Goal: Entertainment & Leisure: Consume media (video, audio)

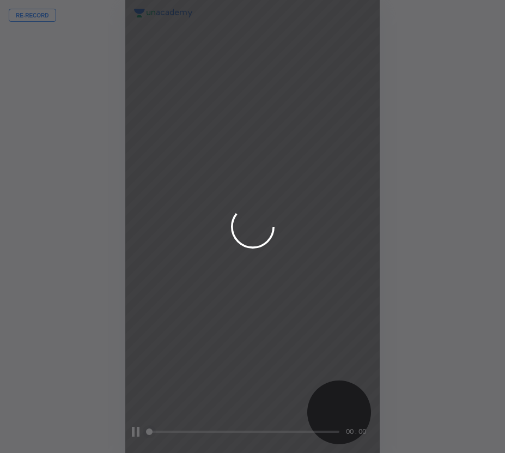
scroll to position [453, 331]
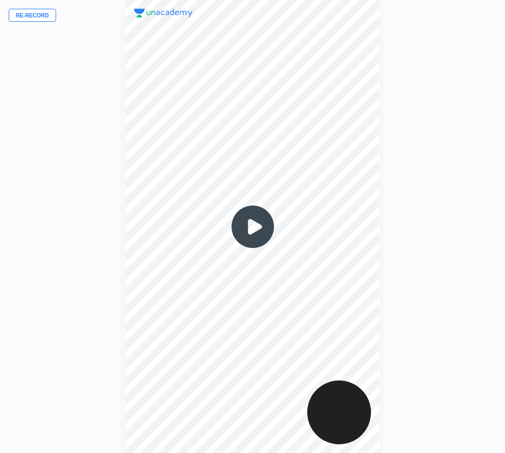
click at [248, 229] on img at bounding box center [253, 227] width 52 height 52
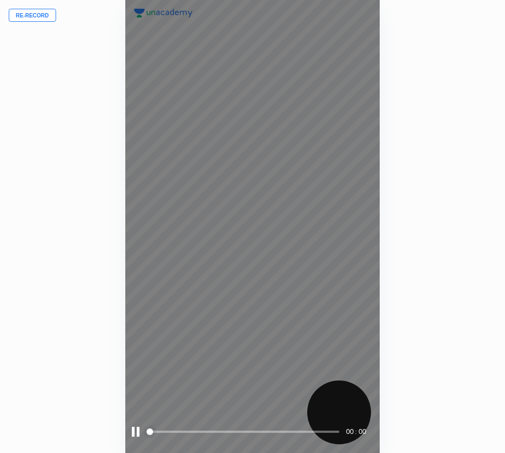
drag, startPoint x: 161, startPoint y: 433, endPoint x: 167, endPoint y: 431, distance: 6.7
click at [163, 433] on span at bounding box center [243, 431] width 191 height 16
drag, startPoint x: 177, startPoint y: 430, endPoint x: 184, endPoint y: 430, distance: 6.6
click at [180, 430] on span at bounding box center [243, 431] width 191 height 16
drag, startPoint x: 190, startPoint y: 431, endPoint x: 198, endPoint y: 431, distance: 8.7
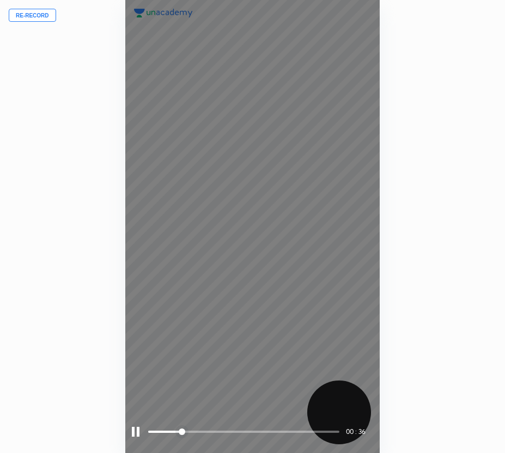
click at [196, 431] on span at bounding box center [243, 431] width 191 height 16
click at [214, 433] on span at bounding box center [243, 431] width 191 height 16
drag, startPoint x: 228, startPoint y: 432, endPoint x: 242, endPoint y: 432, distance: 14.2
click at [236, 432] on span at bounding box center [243, 431] width 191 height 16
drag, startPoint x: 242, startPoint y: 432, endPoint x: 258, endPoint y: 432, distance: 15.3
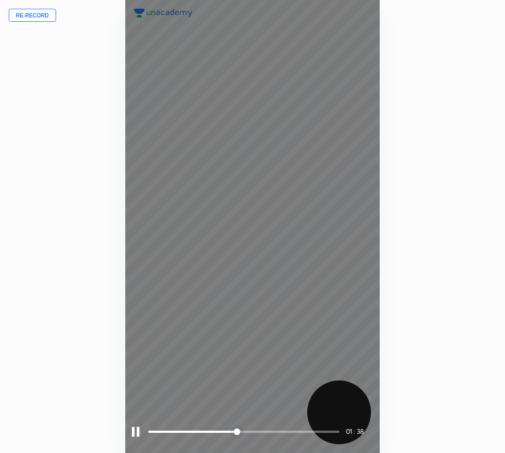
click at [257, 432] on span at bounding box center [243, 431] width 191 height 16
drag, startPoint x: 270, startPoint y: 432, endPoint x: 284, endPoint y: 433, distance: 14.8
click at [282, 433] on span at bounding box center [243, 431] width 191 height 16
drag, startPoint x: 294, startPoint y: 433, endPoint x: 312, endPoint y: 433, distance: 18.5
click at [303, 433] on span at bounding box center [243, 431] width 191 height 16
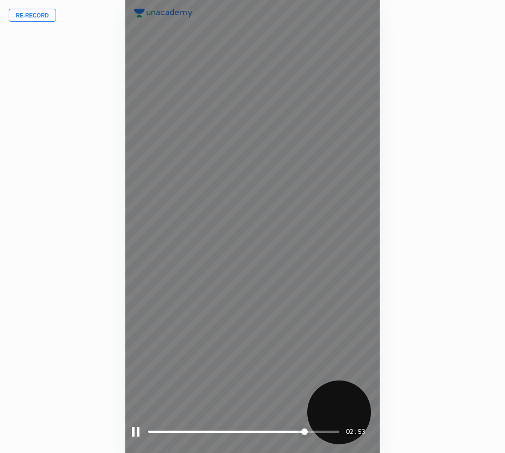
drag, startPoint x: 314, startPoint y: 429, endPoint x: 320, endPoint y: 428, distance: 6.6
click at [316, 429] on span at bounding box center [243, 431] width 191 height 16
click at [256, 334] on div "03 : 12" at bounding box center [252, 226] width 254 height 453
click at [137, 431] on div at bounding box center [136, 432] width 8 height 10
